Goal: Find specific fact: Find contact information

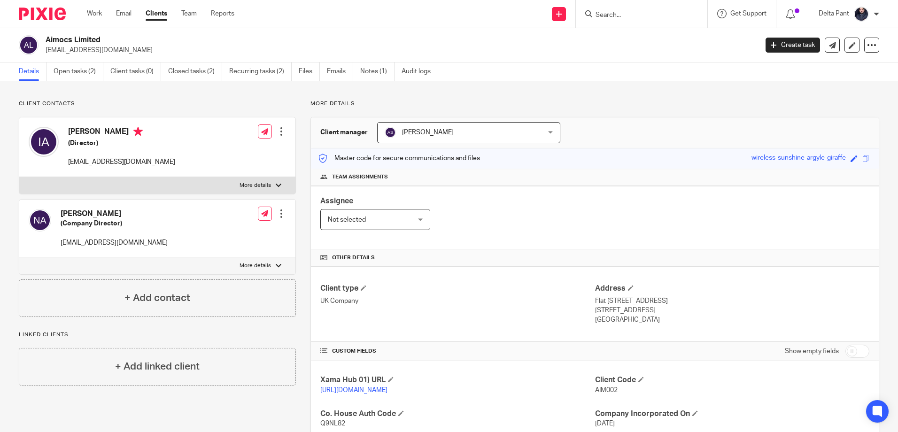
click at [639, 13] on input "Search" at bounding box center [637, 15] width 85 height 8
paste input "Aimocs Limited"
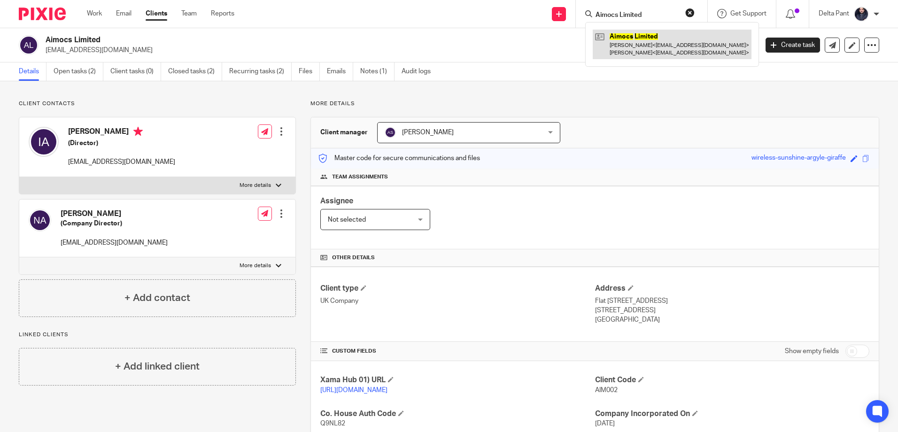
type input "Aimocs Limited"
click at [632, 39] on link at bounding box center [672, 44] width 159 height 29
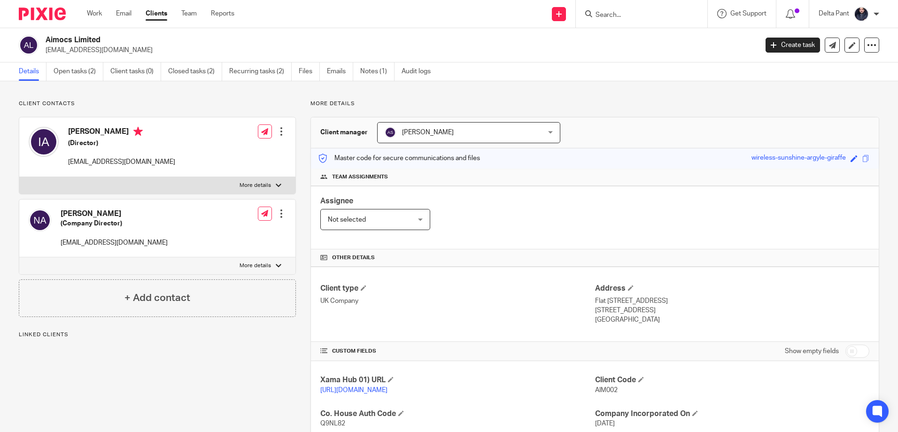
click at [45, 57] on div "Aimocs Limited [EMAIL_ADDRESS][DOMAIN_NAME] Create task Update from Companies H…" at bounding box center [449, 45] width 898 height 34
drag, startPoint x: 68, startPoint y: 130, endPoint x: 156, endPoint y: 133, distance: 88.4
click at [156, 133] on div "Ibrahem Nasser Albalkhi (Director) ibrahimnasserofficial@gmail.com" at bounding box center [102, 147] width 147 height 50
copy h4 "Ibrahem Nasser Albalkhi"
click at [614, 18] on input "Search" at bounding box center [637, 15] width 85 height 8
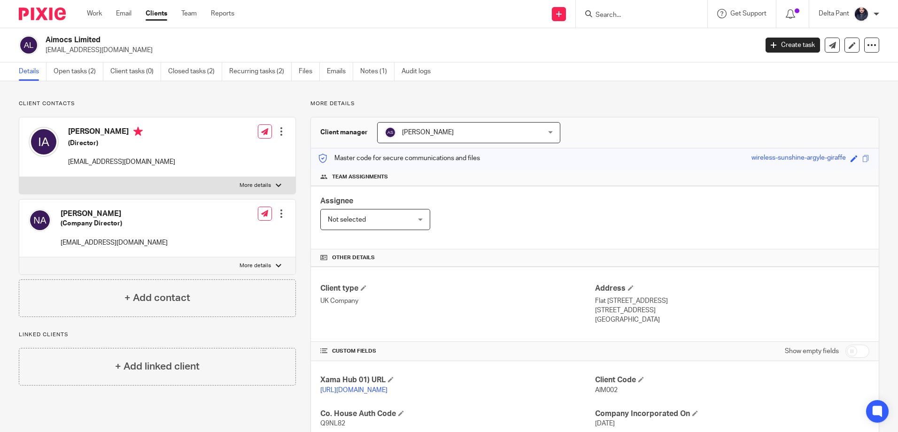
paste input "Ascari SPV Limited"
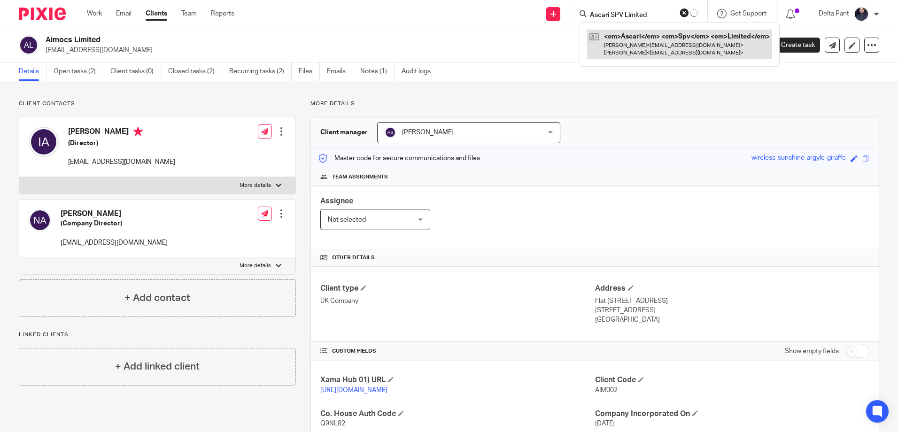
type input "Ascari SPV Limited"
click at [620, 38] on link at bounding box center [672, 44] width 159 height 29
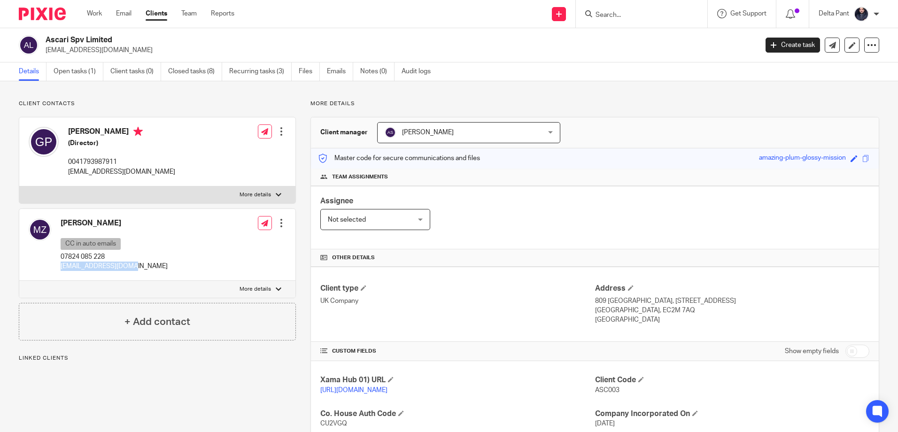
drag, startPoint x: 61, startPoint y: 266, endPoint x: 139, endPoint y: 268, distance: 78.5
click at [139, 268] on div "[PERSON_NAME] CC in auto emails 07824 085 228 [EMAIL_ADDRESS][DOMAIN_NAME] Edit…" at bounding box center [157, 245] width 276 height 72
copy p "[EMAIL_ADDRESS][DOMAIN_NAME]"
